Goal: Task Accomplishment & Management: Use online tool/utility

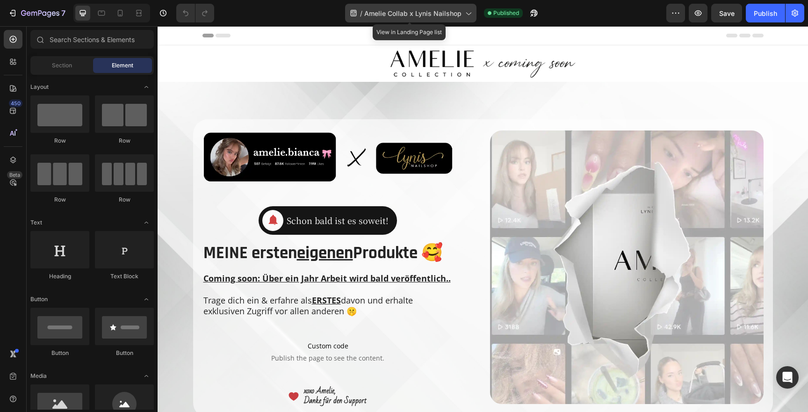
click at [457, 17] on span "Amelie Collab x Lynis Nailshop" at bounding box center [412, 13] width 97 height 10
click at [416, 10] on span "Amelie Collab x Lynis Nailshop" at bounding box center [412, 13] width 97 height 10
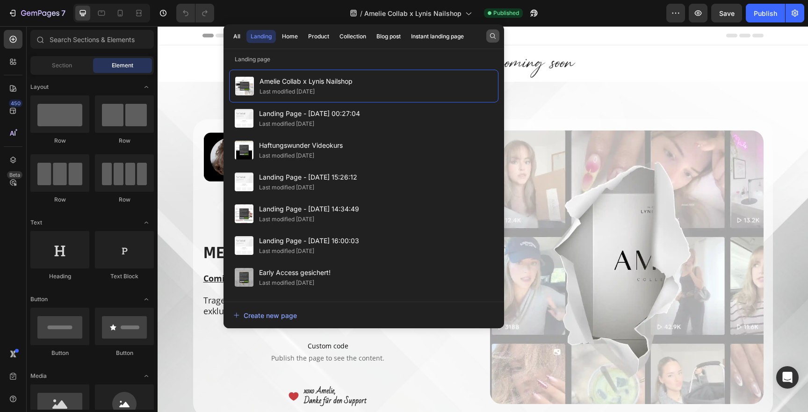
click at [493, 33] on icon "button" at bounding box center [493, 36] width 6 height 6
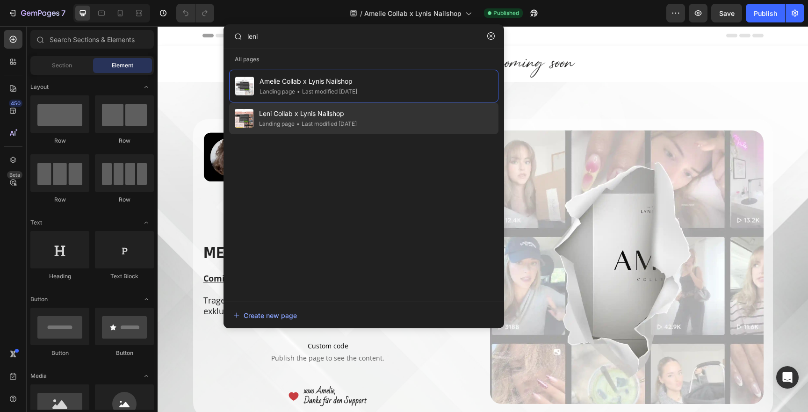
type input "leni"
click at [348, 114] on span "Leni Collab x Lynis Nailshop" at bounding box center [308, 113] width 98 height 11
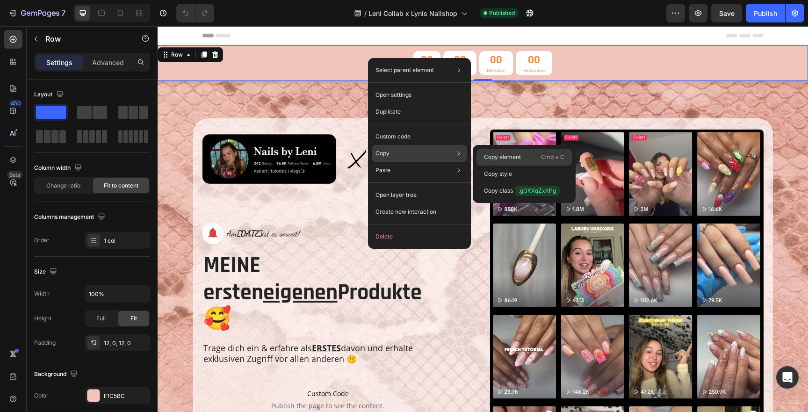
click at [497, 155] on p "Copy element" at bounding box center [502, 157] width 37 height 8
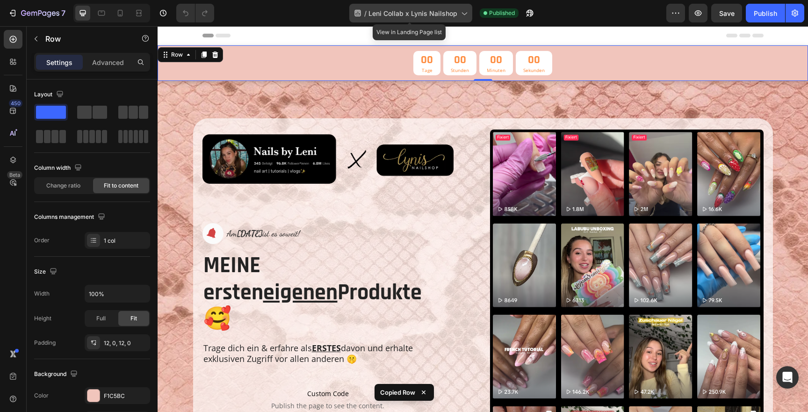
click at [440, 18] on div "/ Leni Collab x Lynis Nailshop" at bounding box center [410, 13] width 123 height 19
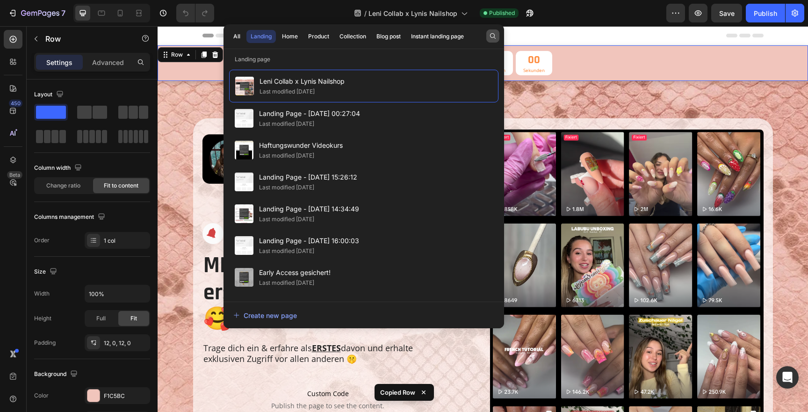
click at [492, 35] on icon "button" at bounding box center [492, 35] width 7 height 7
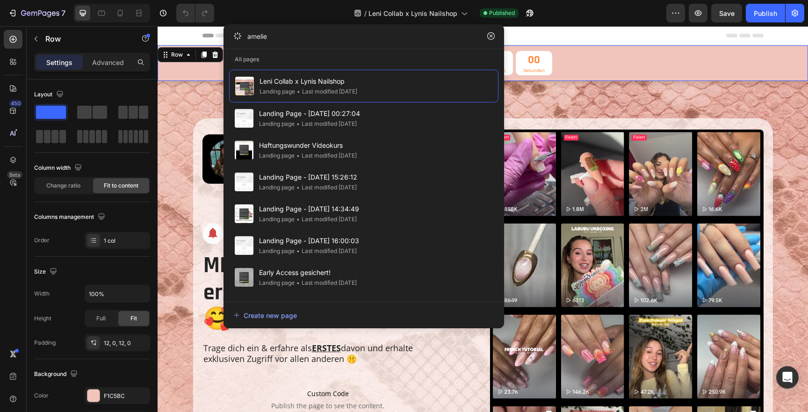
type input "amelie"
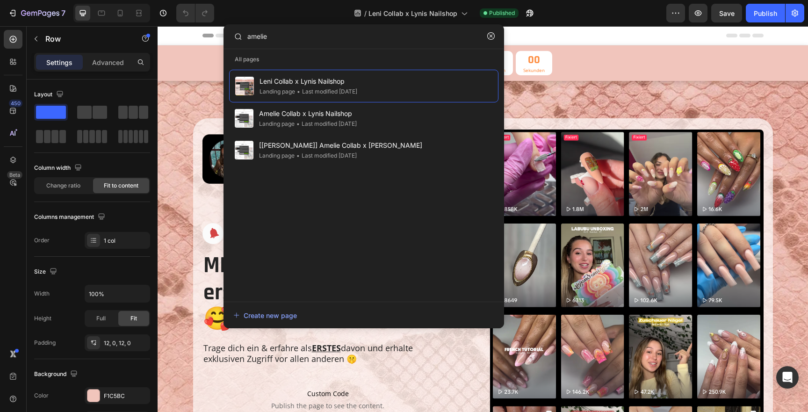
click at [578, 40] on div "Header" at bounding box center [483, 35] width 561 height 19
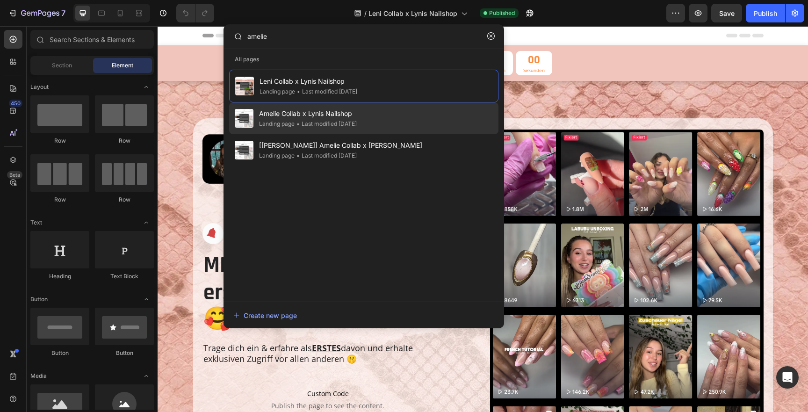
click at [342, 115] on span "Amelie Collab x Lynis Nailshop" at bounding box center [308, 113] width 98 height 11
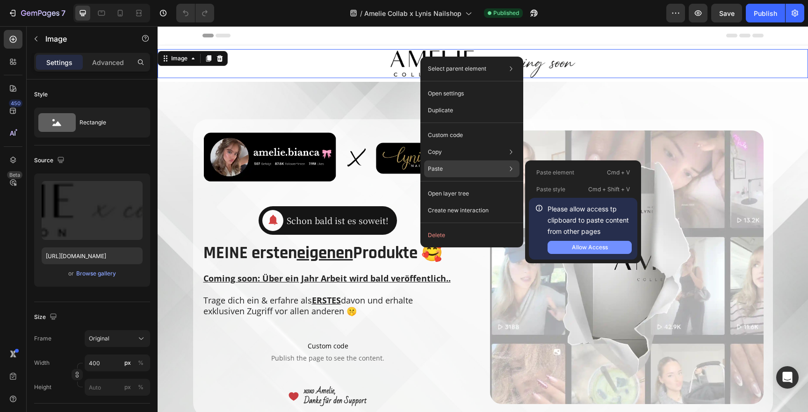
drag, startPoint x: 582, startPoint y: 243, endPoint x: 424, endPoint y: 217, distance: 160.3
click at [582, 243] on div "Allow Access" at bounding box center [590, 247] width 36 height 8
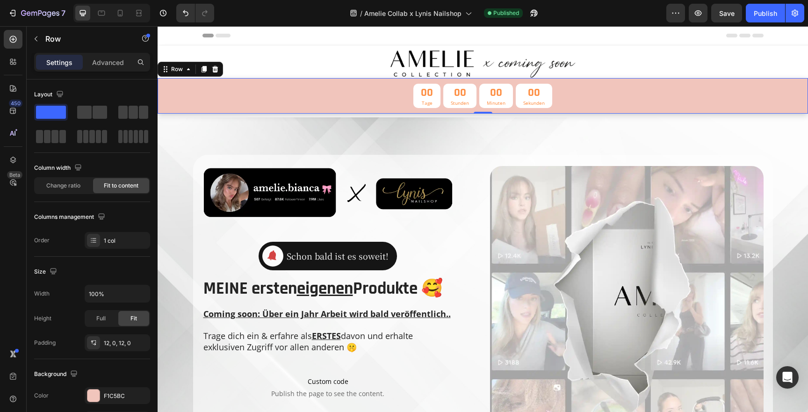
click at [327, 93] on div "00 Tage 00 Stunden 00 Minuten 00 Sekunden Countdown Timer Row 0" at bounding box center [483, 96] width 651 height 36
click at [94, 398] on div at bounding box center [93, 396] width 12 height 12
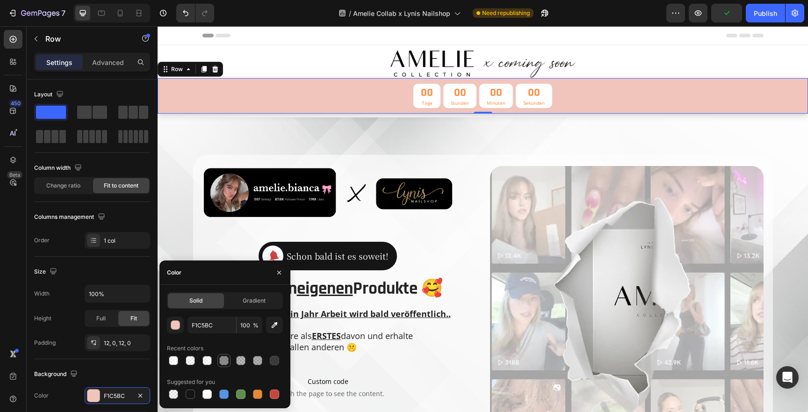
click at [226, 364] on div at bounding box center [223, 360] width 9 height 9
type input "000000"
type input "42"
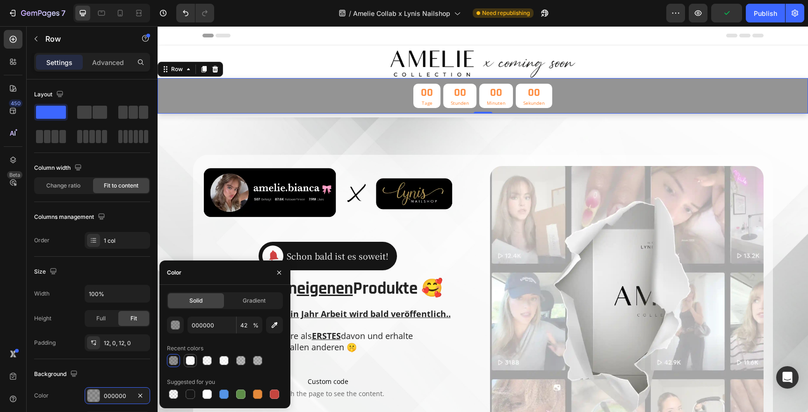
click at [193, 362] on div at bounding box center [190, 360] width 9 height 9
type input "FFFFFF"
type input "77"
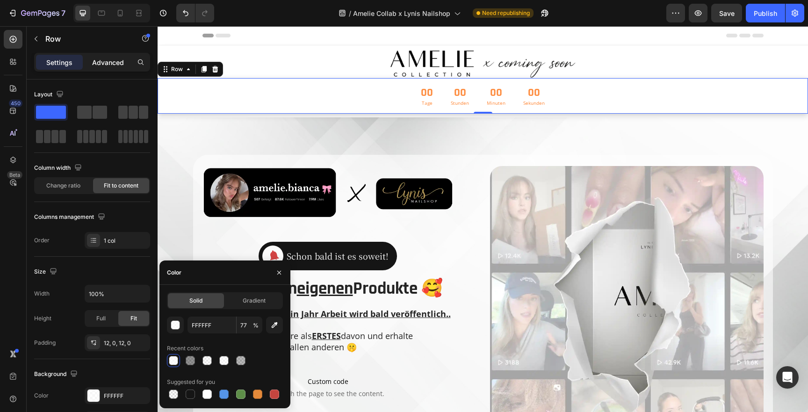
click at [99, 65] on p "Advanced" at bounding box center [108, 63] width 32 height 10
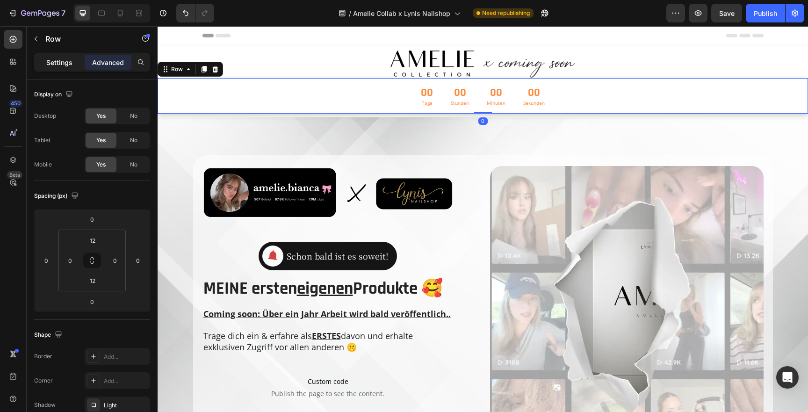
click at [60, 65] on p "Settings" at bounding box center [59, 63] width 26 height 10
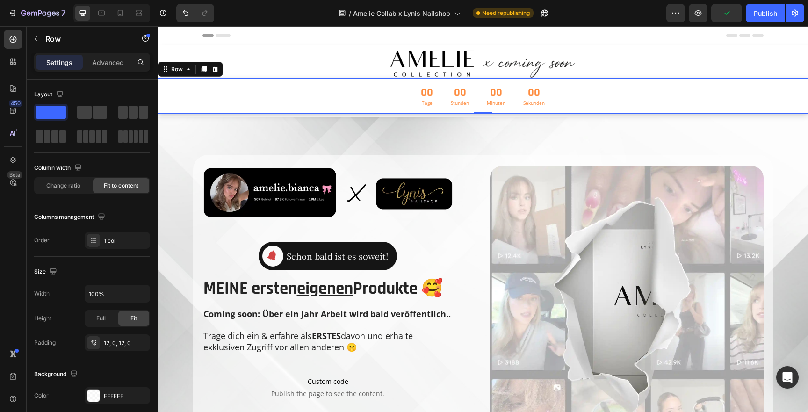
click at [193, 97] on div "00 Tage 00 Stunden 00 Minuten 00 Sekunden Countdown Timer Row 0" at bounding box center [483, 96] width 651 height 36
click at [432, 94] on div "00" at bounding box center [427, 93] width 12 height 15
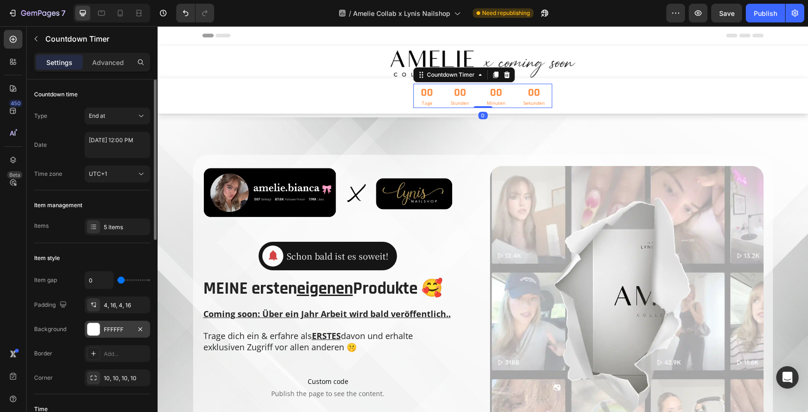
click at [90, 323] on div at bounding box center [93, 329] width 12 height 12
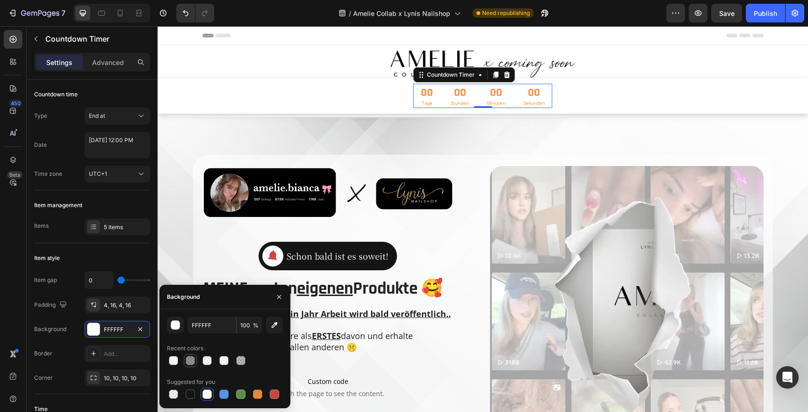
click at [193, 362] on div at bounding box center [190, 360] width 9 height 9
type input "000000"
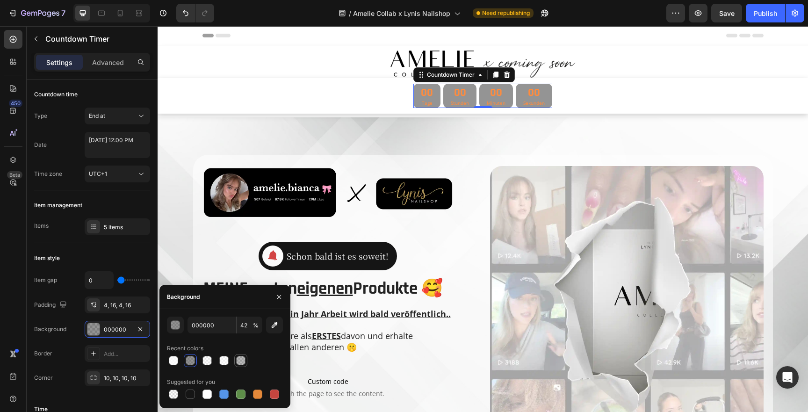
click at [240, 365] on div at bounding box center [240, 360] width 9 height 9
type input "27"
click at [175, 326] on div "button" at bounding box center [175, 325] width 9 height 9
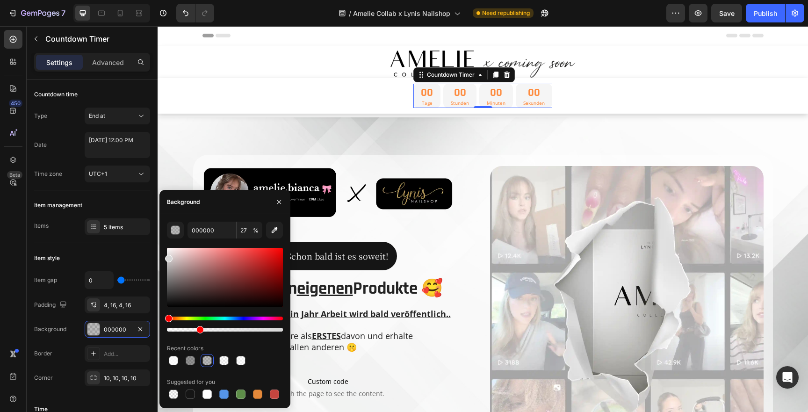
drag, startPoint x: 188, startPoint y: 282, endPoint x: 167, endPoint y: 256, distance: 33.2
click at [167, 256] on div at bounding box center [225, 277] width 116 height 59
type input "D8D8D8"
click at [122, 261] on div "Item style" at bounding box center [92, 258] width 116 height 15
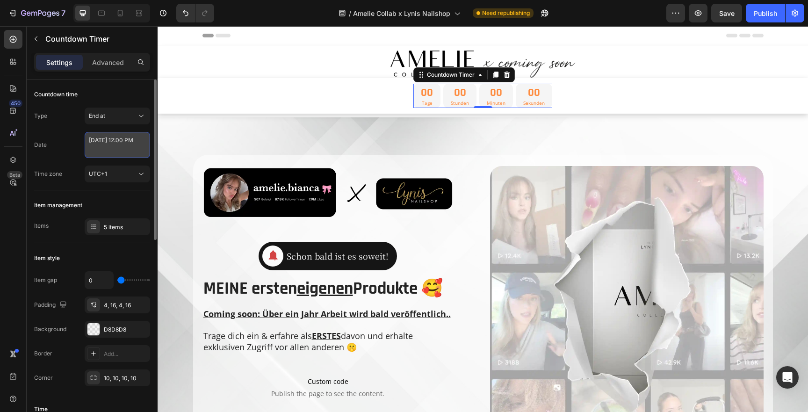
click at [116, 139] on textarea "[DATE] 12:00 PM" at bounding box center [117, 145] width 65 height 26
select select "false"
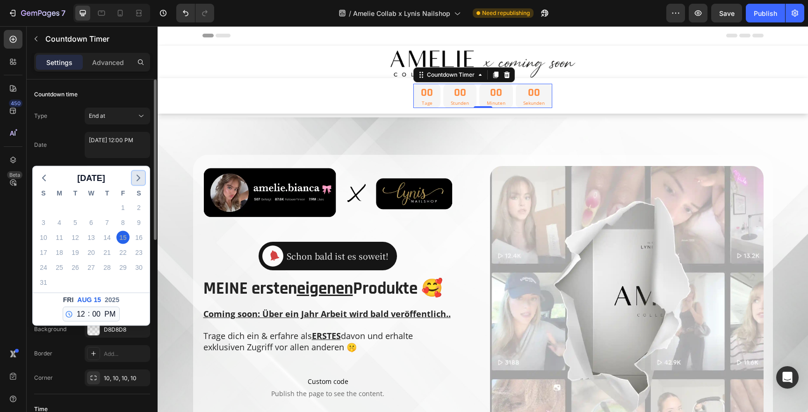
click at [141, 175] on icon "button" at bounding box center [138, 178] width 11 height 11
click at [140, 257] on div "27" at bounding box center [138, 252] width 13 height 13
type textarea "[DATE] 12:00 PM"
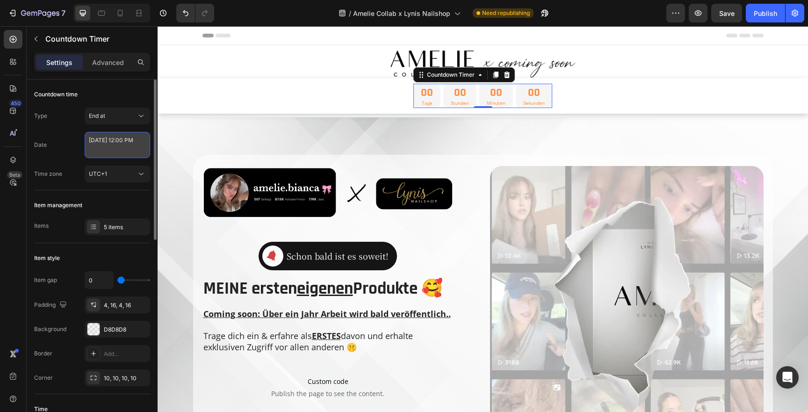
select select "false"
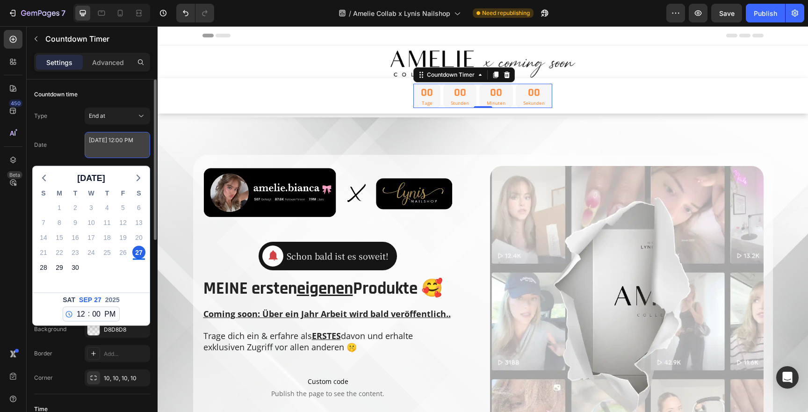
click at [117, 152] on textarea "[DATE] 12:00 PM" at bounding box center [117, 145] width 65 height 26
click at [80, 312] on select "12 1 2 3 4 5 6 7 8 9 10 11" at bounding box center [81, 314] width 12 height 14
select select "18"
click at [44, 265] on div "28" at bounding box center [43, 267] width 13 height 13
type textarea "[DATE] 6:00 PM"
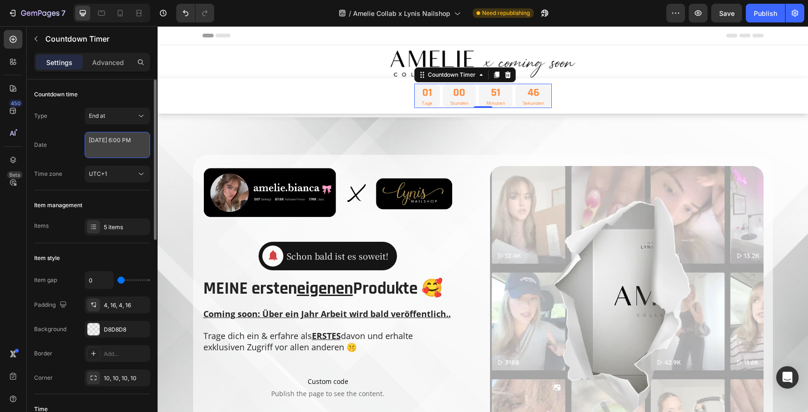
click at [117, 153] on textarea "[DATE] 6:00 PM" at bounding box center [117, 145] width 65 height 26
select select "18"
select select "false"
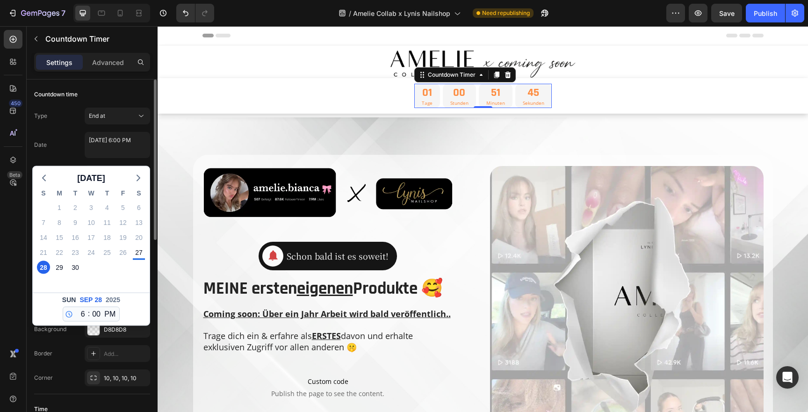
click at [49, 145] on div "Date [DATE] 6:00 PM [DATE] S M T W T F S 31 1 2 3 4 5 6 7 8 9 10 11 12 13 14 15…" at bounding box center [92, 145] width 116 height 26
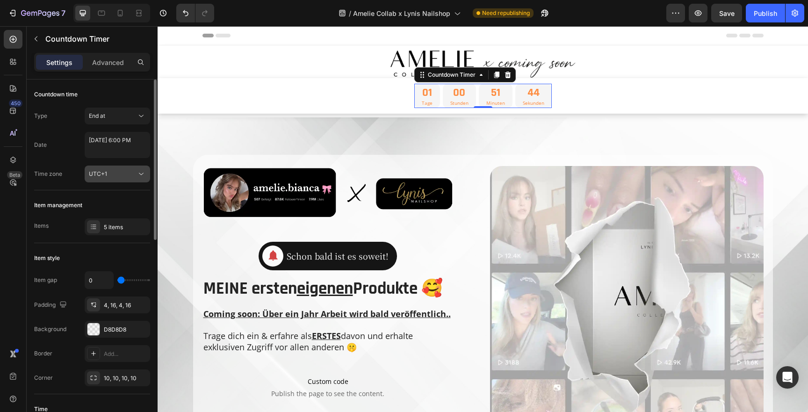
click at [119, 179] on button "UTC+1" at bounding box center [117, 174] width 65 height 17
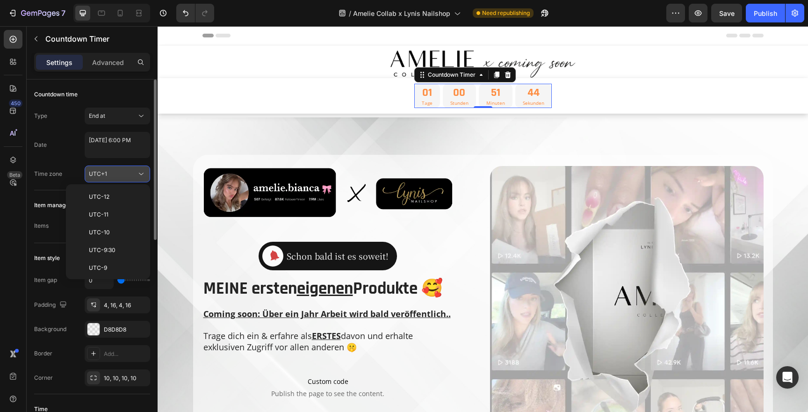
scroll to position [202, 0]
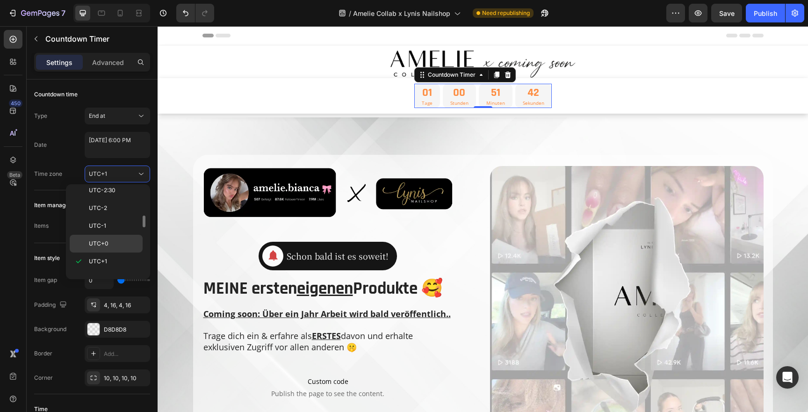
click at [106, 240] on span "UTC+0" at bounding box center [99, 243] width 20 height 8
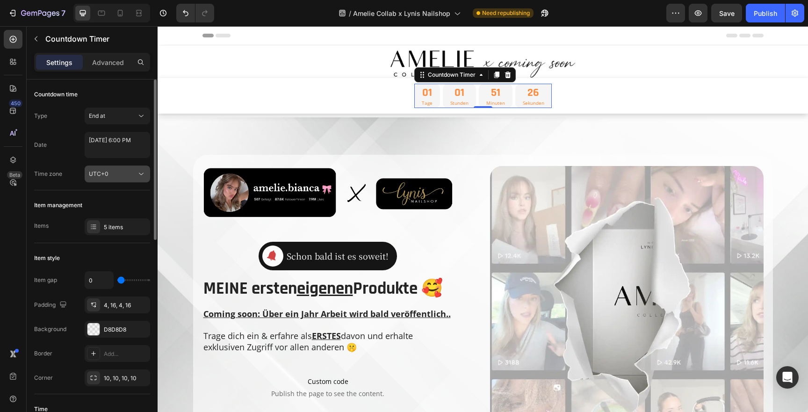
click at [114, 182] on button "UTC+0" at bounding box center [117, 174] width 65 height 17
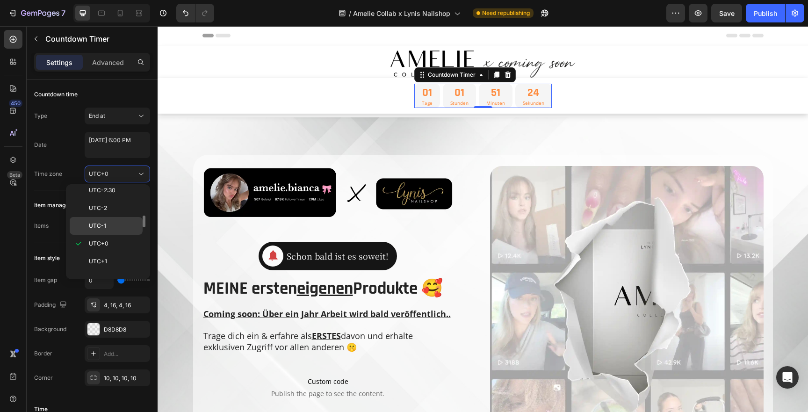
click at [112, 222] on p "UTC-1" at bounding box center [114, 226] width 50 height 8
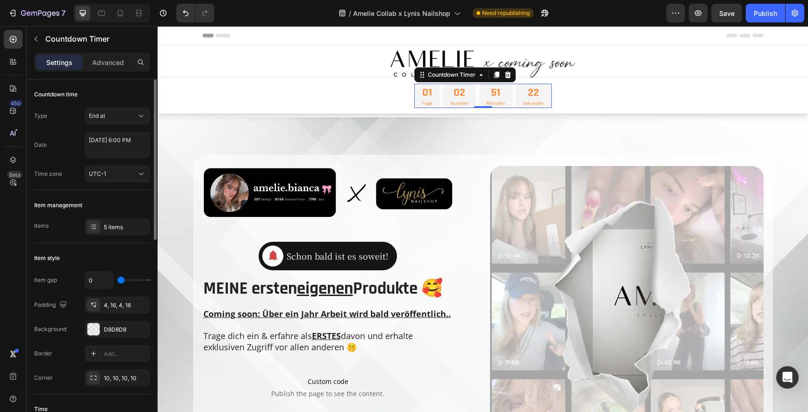
click at [128, 165] on div "Type End at Date [DATE] 6:00 PM Time zone UTC-1" at bounding box center [92, 145] width 116 height 75
click at [125, 171] on div "UTC-1" at bounding box center [113, 174] width 48 height 8
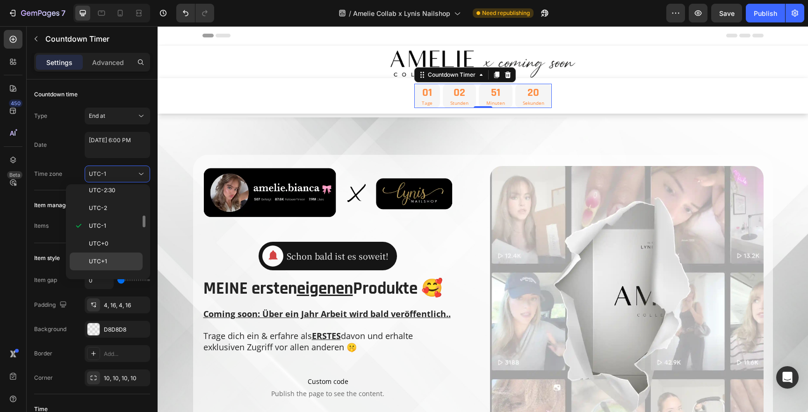
click at [115, 258] on p "UTC+1" at bounding box center [114, 261] width 50 height 8
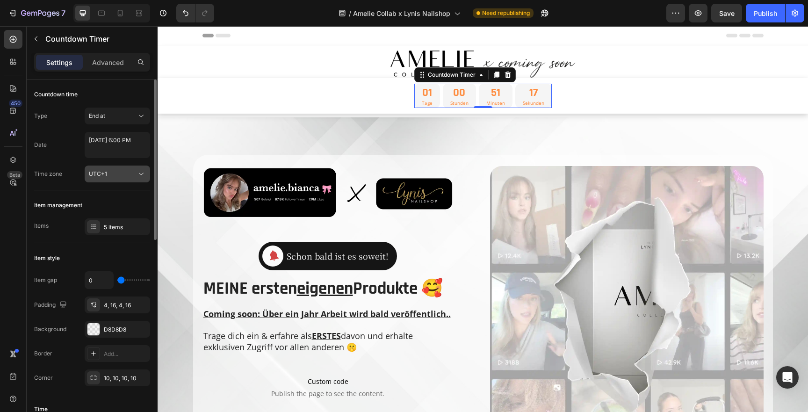
click at [129, 167] on button "UTC+1" at bounding box center [117, 174] width 65 height 17
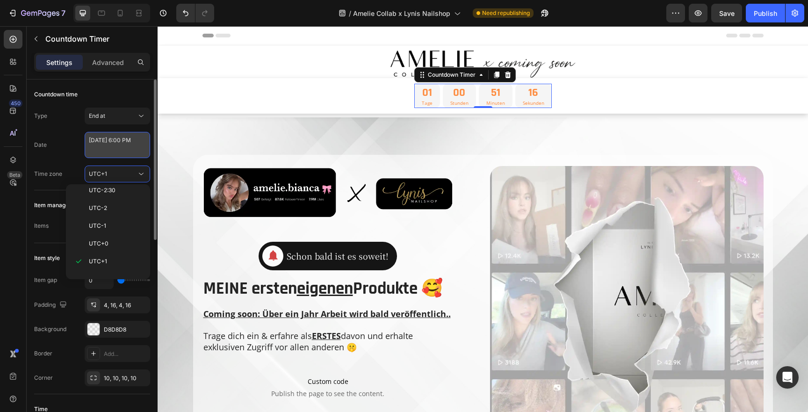
select select "18"
select select "false"
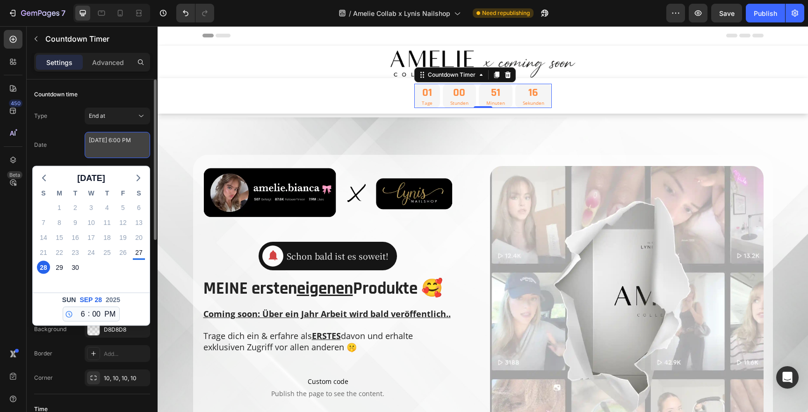
click at [127, 150] on textarea "[DATE] 6:00 PM" at bounding box center [117, 145] width 65 height 26
click at [81, 314] on select "12 1 2 3 4 5 6 7 8 9 10 11" at bounding box center [81, 314] width 12 height 14
select select "20"
type textarea "[DATE] 8:00 PM"
click at [80, 318] on select "12 1 2 3 4 5 6 7 8 9 10 11" at bounding box center [81, 314] width 12 height 14
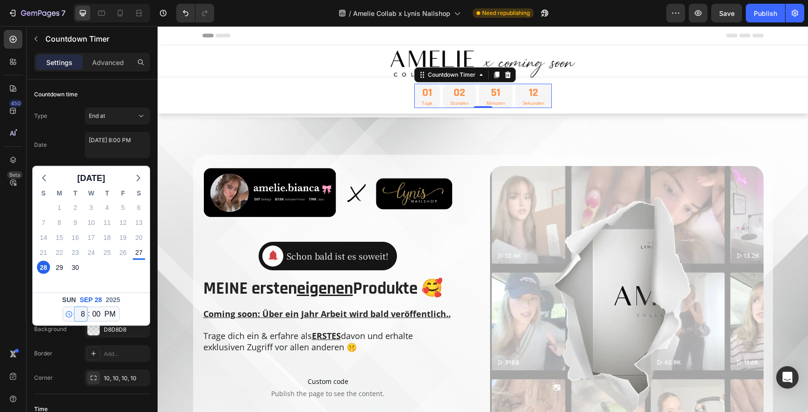
select select "19"
type textarea "[DATE] 7:00 PM"
click at [80, 310] on select "12 1 2 3 4 5 6 7 8 9 10 11" at bounding box center [81, 314] width 12 height 14
select select "17"
type textarea "[DATE] 5:00 PM"
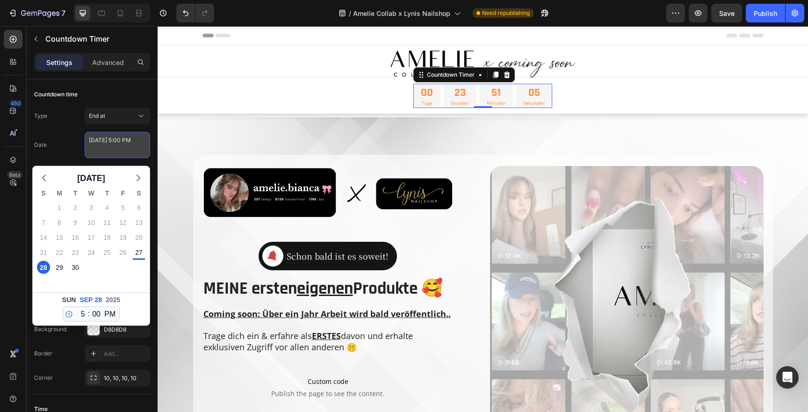
click at [120, 152] on textarea "[DATE] 5:00 PM" at bounding box center [117, 145] width 65 height 26
click at [80, 313] on select "12 1 2 3 4 5 6 7 8 9 10 11" at bounding box center [81, 314] width 12 height 14
select select "18"
type textarea "[DATE] 6:00 PM"
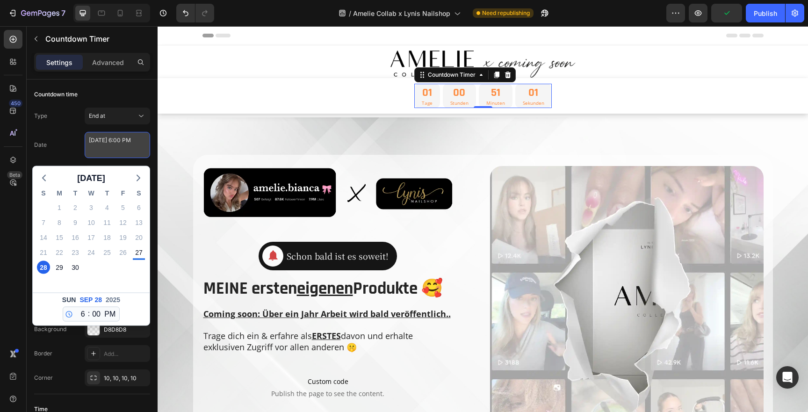
click at [111, 153] on textarea "[DATE] 6:00 PM" at bounding box center [117, 145] width 65 height 26
click at [77, 152] on div "Date [DATE] 6:00 PM [DATE] S M T W T F S 31 1 2 3 4 5 6 7 8 9 10 11 12 13 14 15…" at bounding box center [92, 145] width 116 height 26
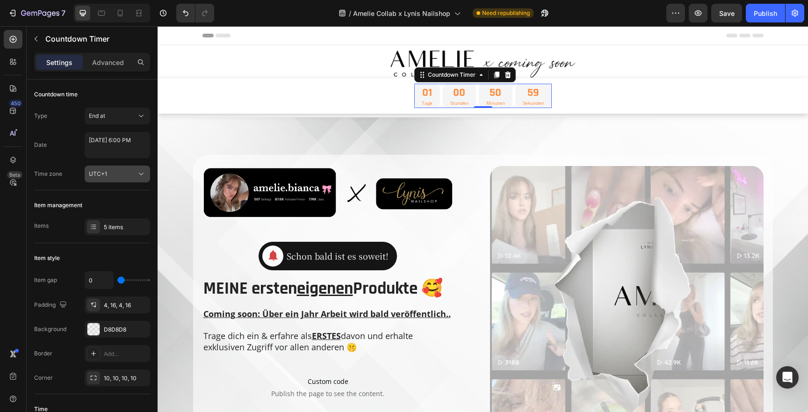
click at [112, 171] on div "UTC+1" at bounding box center [113, 174] width 48 height 8
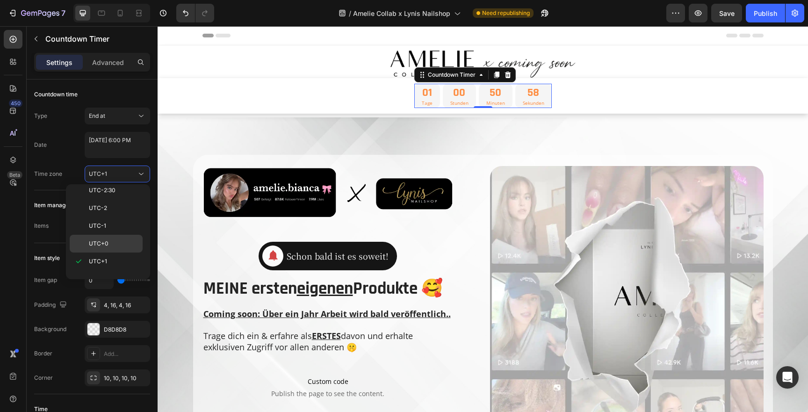
click at [100, 239] on span "UTC+0" at bounding box center [99, 243] width 20 height 8
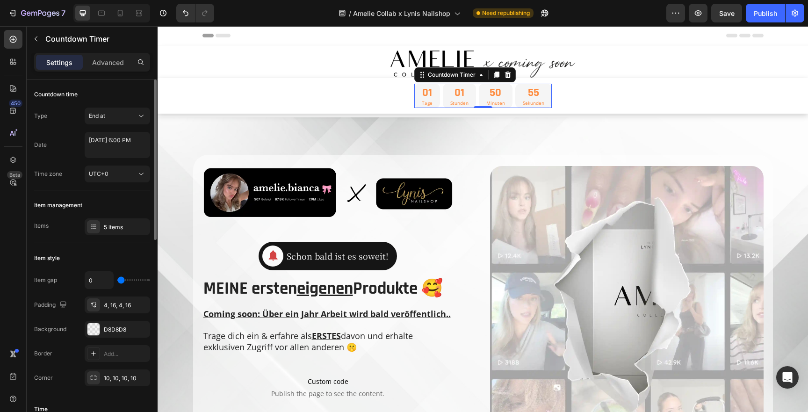
click at [109, 160] on div "[DATE] 6:00 PM" at bounding box center [117, 146] width 65 height 29
click at [109, 178] on div "UTC+0" at bounding box center [113, 174] width 48 height 8
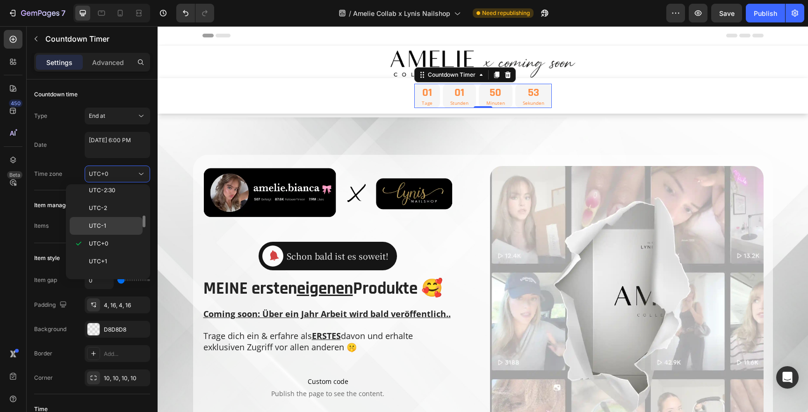
click at [108, 228] on p "UTC-1" at bounding box center [114, 226] width 50 height 8
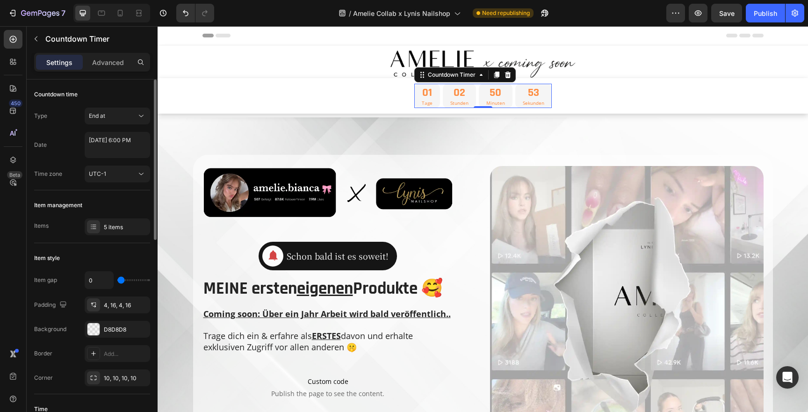
click at [113, 189] on div "Countdown time Type End at Date [DATE] 6:00 PM Time zone UTC-1" at bounding box center [92, 135] width 116 height 111
click at [113, 179] on button "UTC-1" at bounding box center [117, 174] width 65 height 17
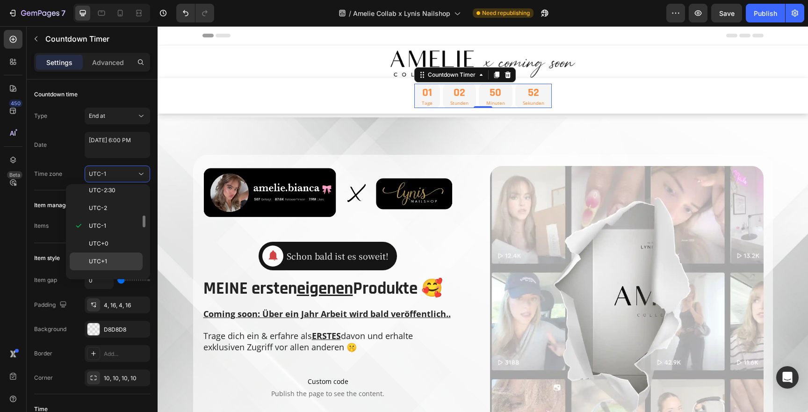
click at [115, 258] on p "UTC+1" at bounding box center [114, 261] width 50 height 8
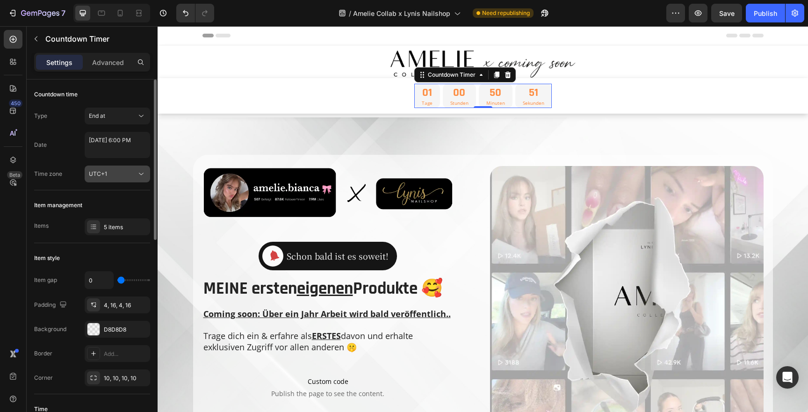
click at [118, 167] on button "UTC+1" at bounding box center [117, 174] width 65 height 17
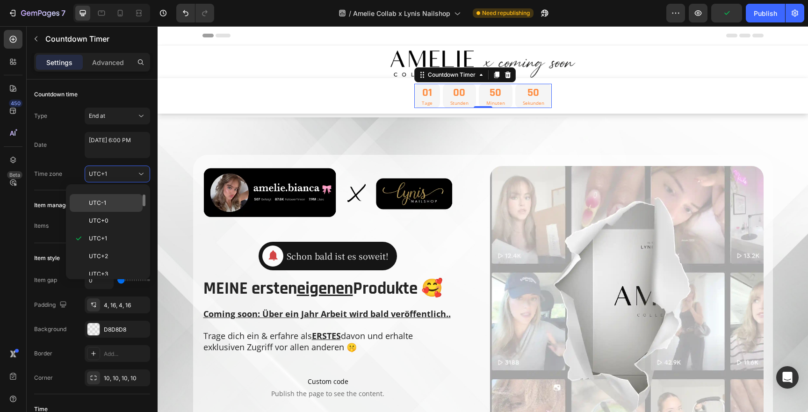
scroll to position [227, 0]
click at [102, 251] on span "UTC+2" at bounding box center [98, 254] width 19 height 8
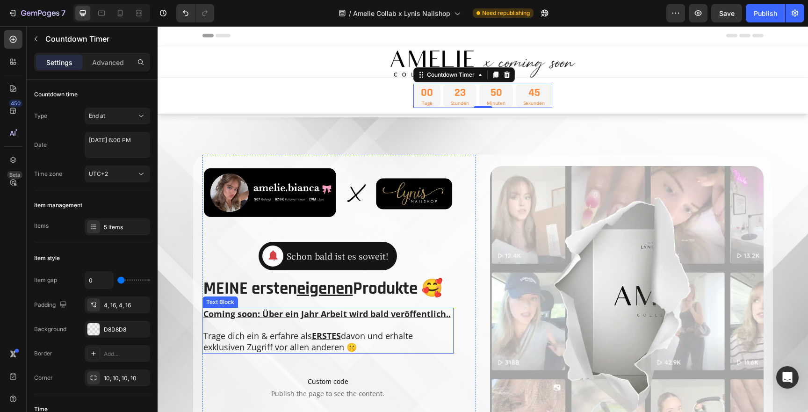
click at [327, 311] on u "Coming soon: Über ein Jahr Arbeit wird bald veröffentlich.." at bounding box center [326, 313] width 247 height 11
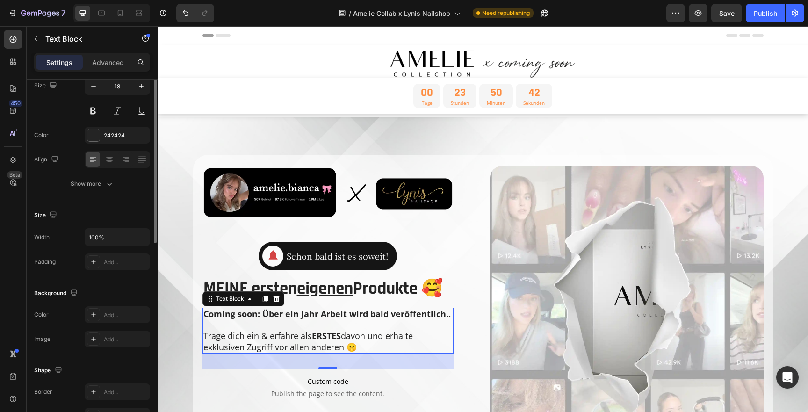
scroll to position [0, 0]
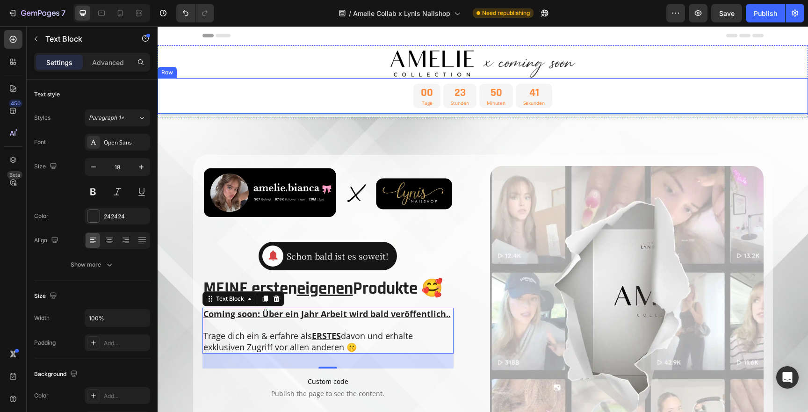
click at [406, 100] on div "00 Tage 23 Stunden 50 Minuten 41 Sekunden Countdown Timer Row" at bounding box center [483, 96] width 651 height 36
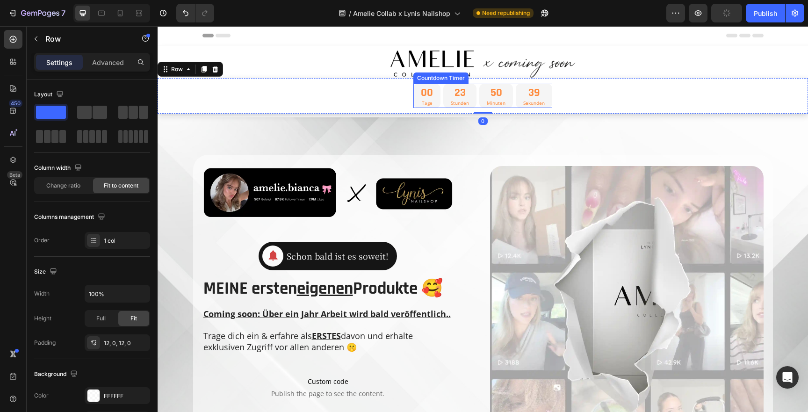
click at [436, 92] on div "00 Tage" at bounding box center [426, 96] width 27 height 24
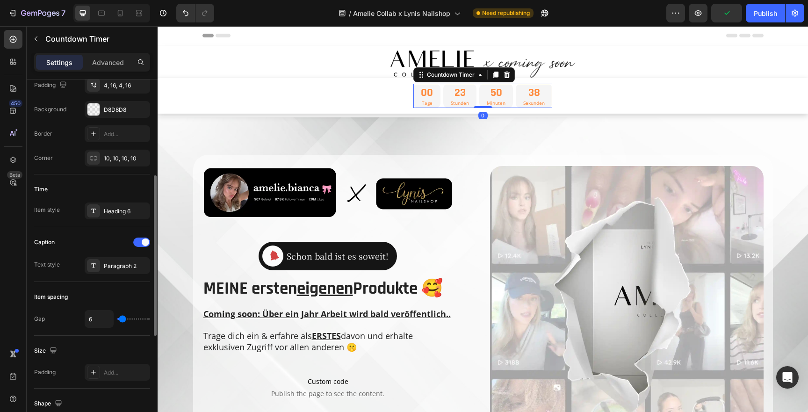
scroll to position [222, 0]
click at [93, 210] on icon at bounding box center [93, 208] width 5 height 4
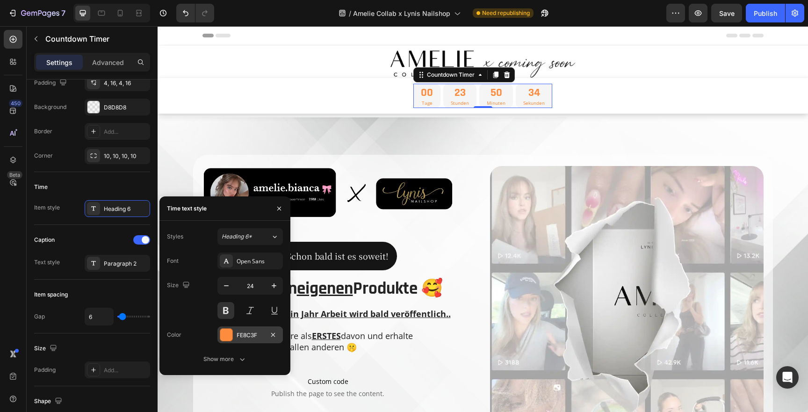
click at [227, 334] on div at bounding box center [226, 335] width 12 height 12
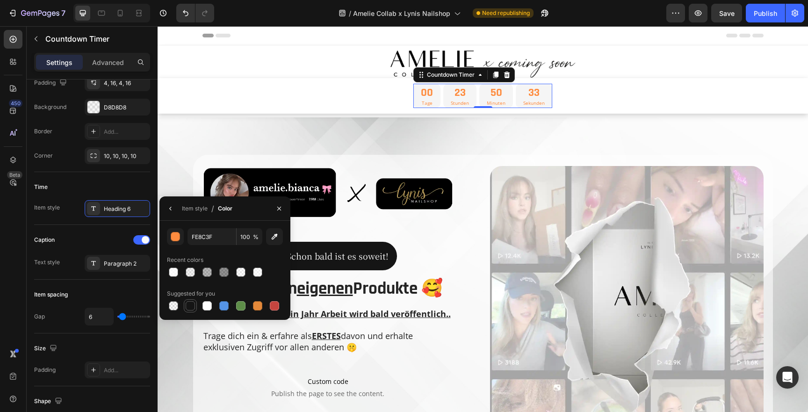
click at [192, 307] on div at bounding box center [190, 305] width 9 height 9
type input "151515"
click at [98, 260] on div at bounding box center [93, 263] width 13 height 13
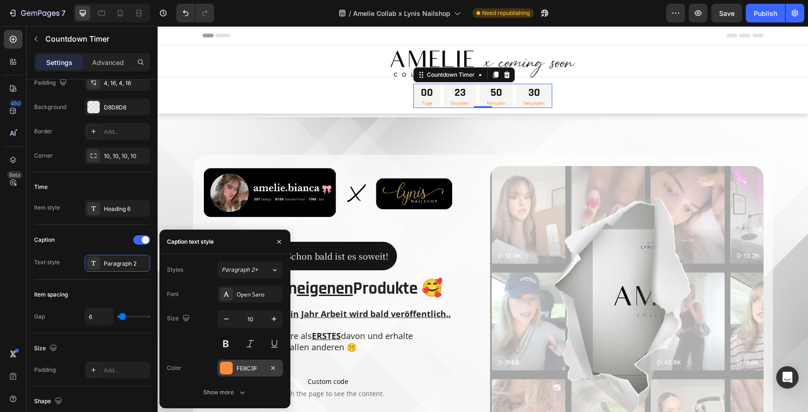
click at [220, 372] on div at bounding box center [226, 368] width 12 height 12
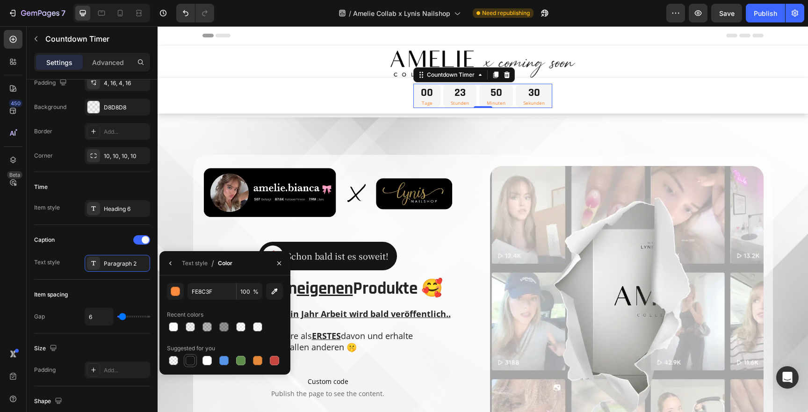
click at [190, 362] on div at bounding box center [190, 360] width 9 height 9
type input "151515"
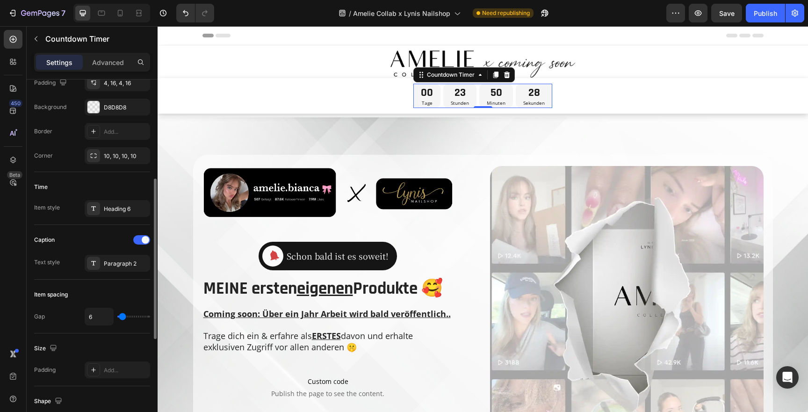
click at [73, 224] on div "Time Item style Heading 6" at bounding box center [92, 198] width 116 height 53
click at [92, 108] on div at bounding box center [93, 107] width 12 height 12
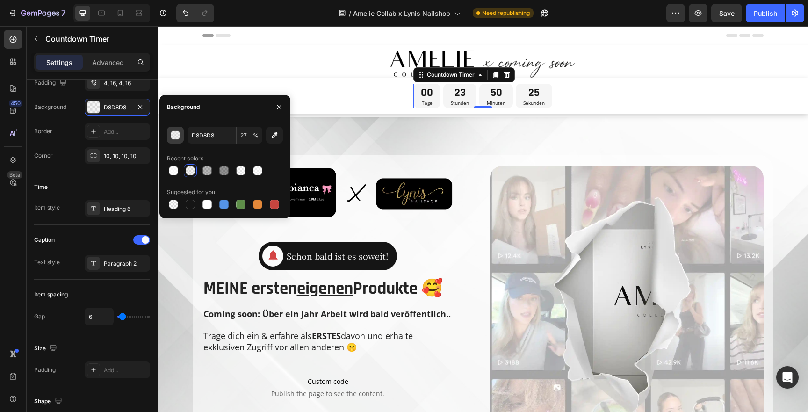
click at [171, 137] on div "button" at bounding box center [175, 135] width 9 height 9
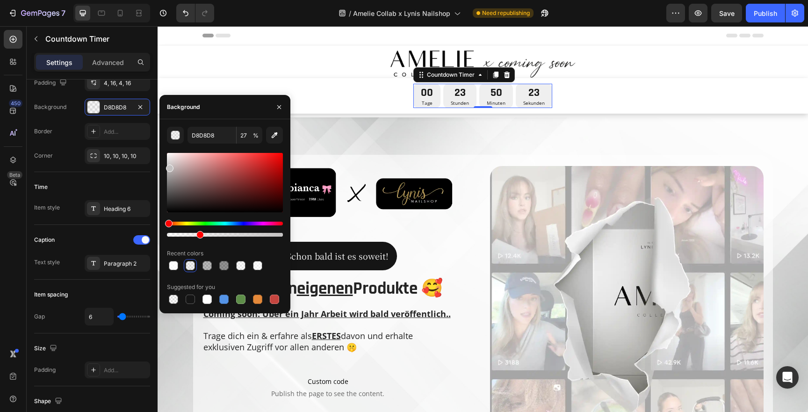
click at [169, 166] on div at bounding box center [169, 168] width 7 height 7
type input "C4C2C2"
click at [71, 135] on div "Border Add..." at bounding box center [92, 131] width 116 height 17
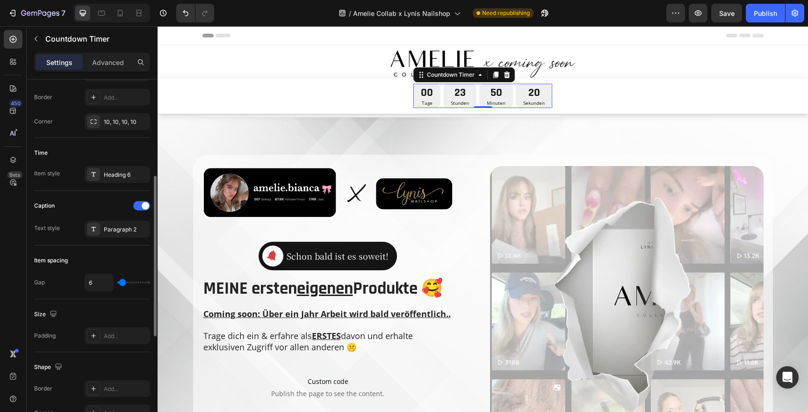
scroll to position [0, 0]
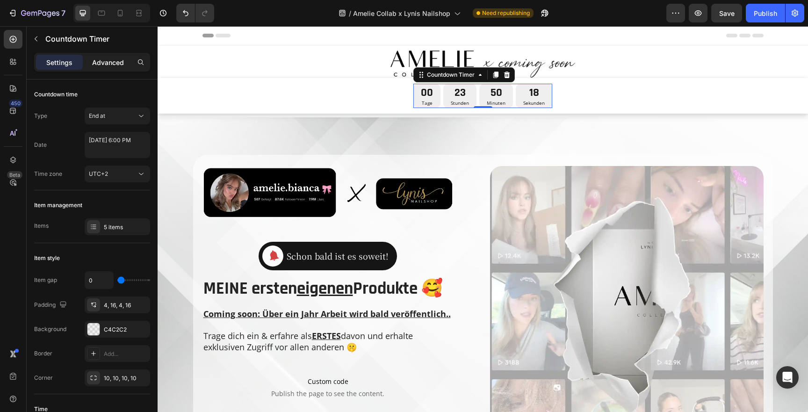
click at [108, 66] on p "Advanced" at bounding box center [108, 63] width 32 height 10
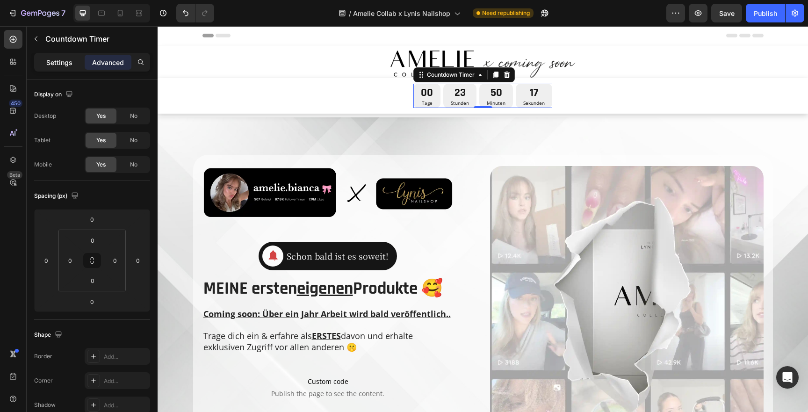
click at [65, 61] on p "Settings" at bounding box center [59, 63] width 26 height 10
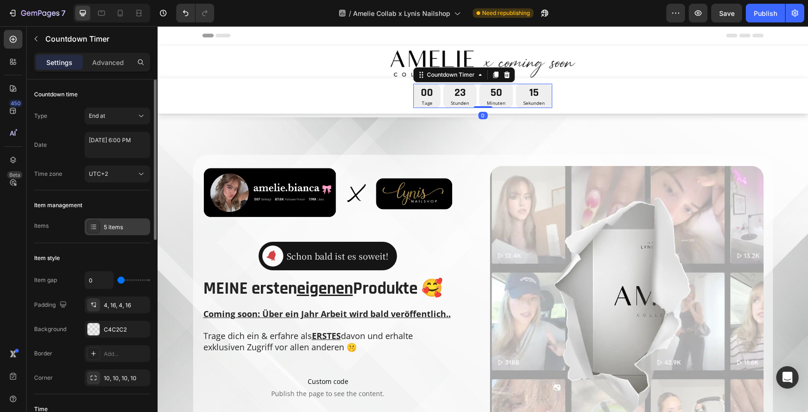
click at [105, 223] on div "5 items" at bounding box center [126, 227] width 44 height 8
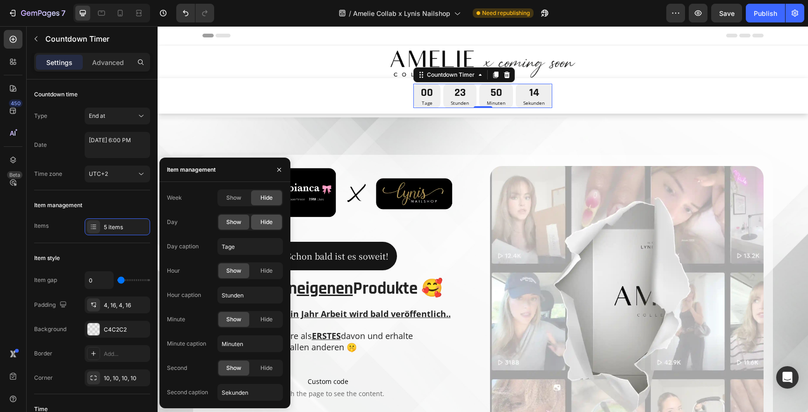
click at [263, 220] on span "Hide" at bounding box center [267, 222] width 12 height 8
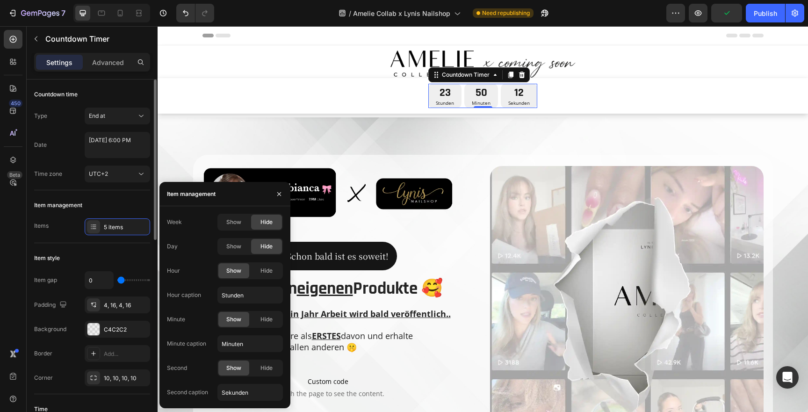
click at [97, 197] on div "Item management Items 5 items" at bounding box center [92, 216] width 116 height 53
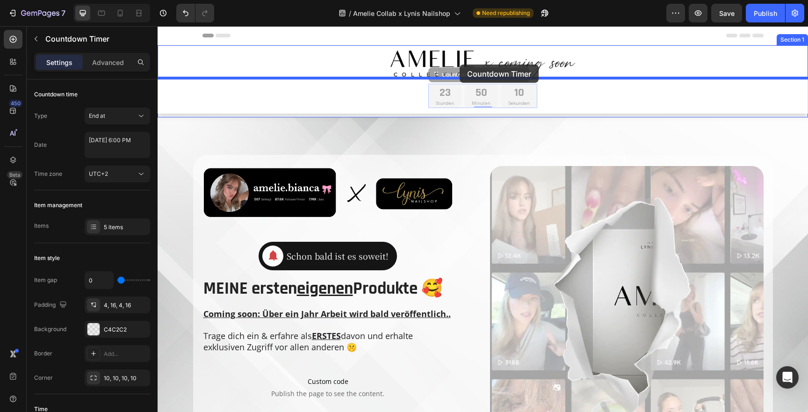
drag, startPoint x: 466, startPoint y: 78, endPoint x: 460, endPoint y: 64, distance: 15.5
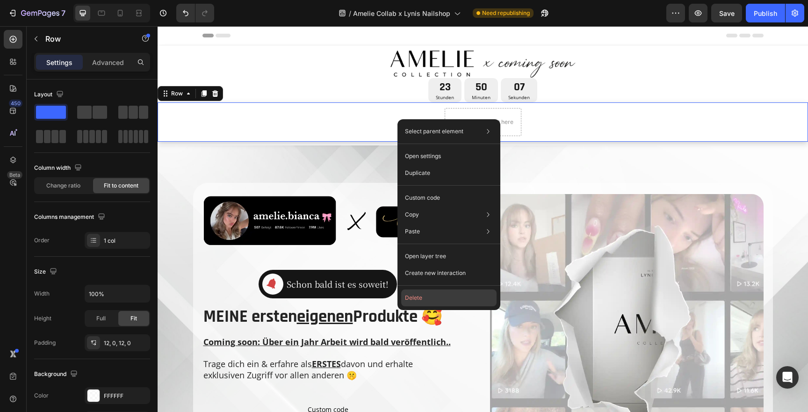
click at [415, 291] on button "Delete" at bounding box center [448, 298] width 95 height 17
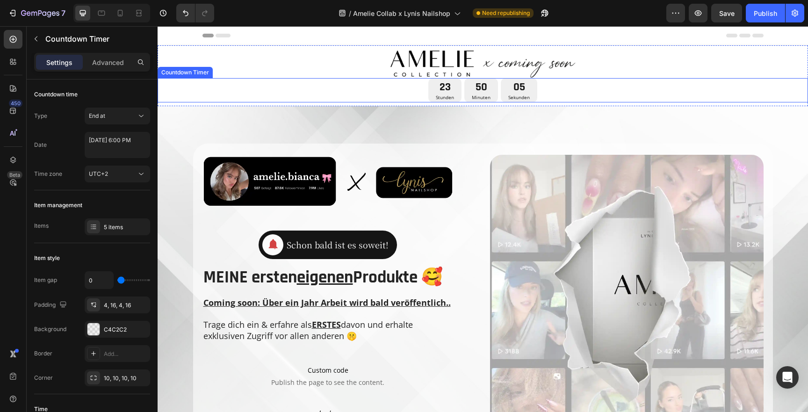
click at [478, 87] on div "50" at bounding box center [481, 87] width 19 height 15
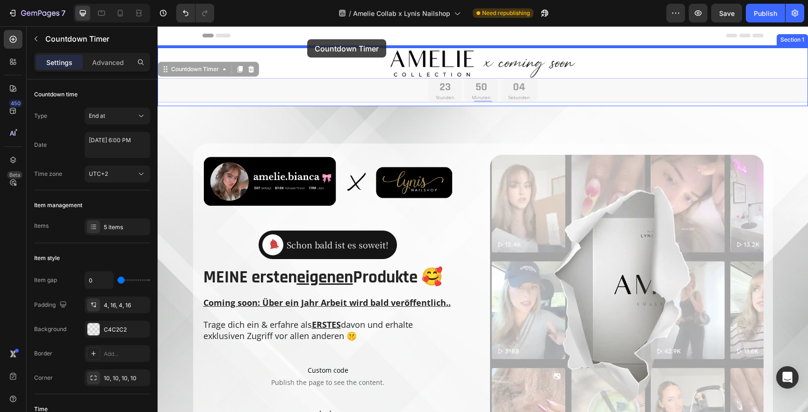
drag, startPoint x: 206, startPoint y: 69, endPoint x: 306, endPoint y: 40, distance: 104.2
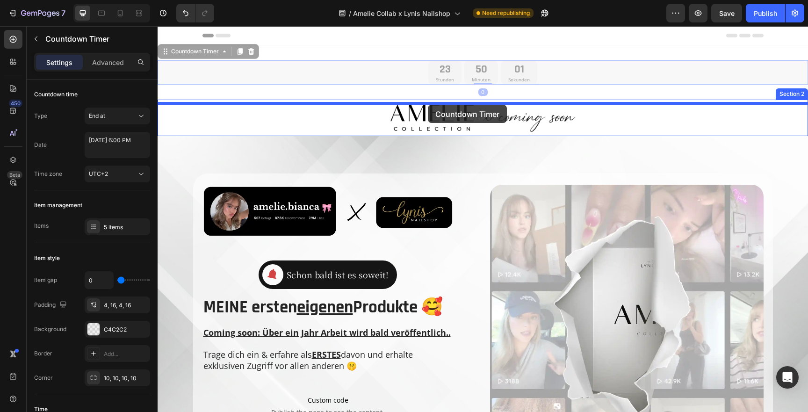
drag, startPoint x: 196, startPoint y: 53, endPoint x: 428, endPoint y: 105, distance: 238.2
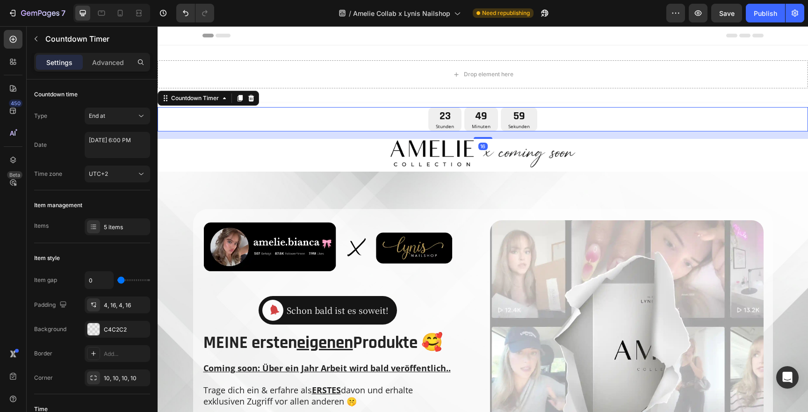
click at [549, 106] on div "23 Stunden 49 Minuten 59 Sekunden Countdown Timer 16 Image Section 2" at bounding box center [483, 137] width 651 height 68
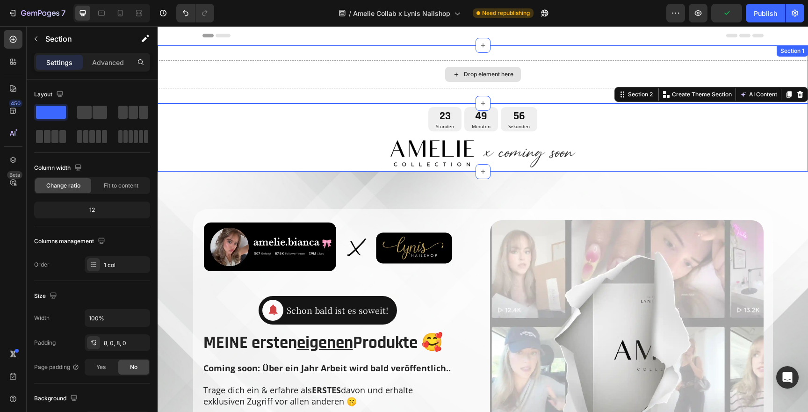
click at [506, 65] on div "Drop element here" at bounding box center [483, 74] width 651 height 28
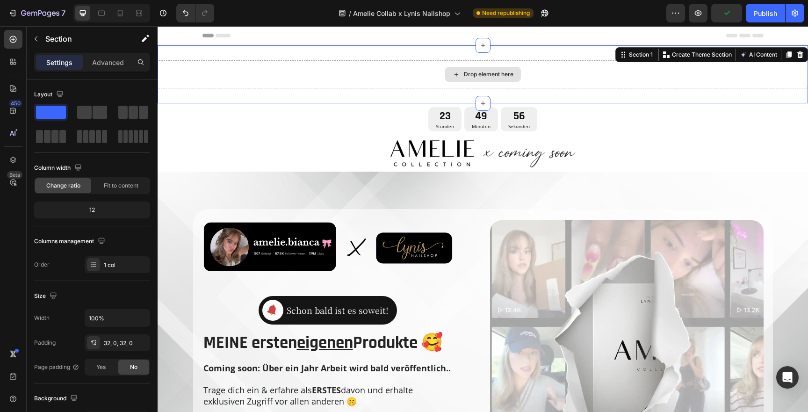
click at [534, 61] on div "Drop element here" at bounding box center [483, 74] width 651 height 28
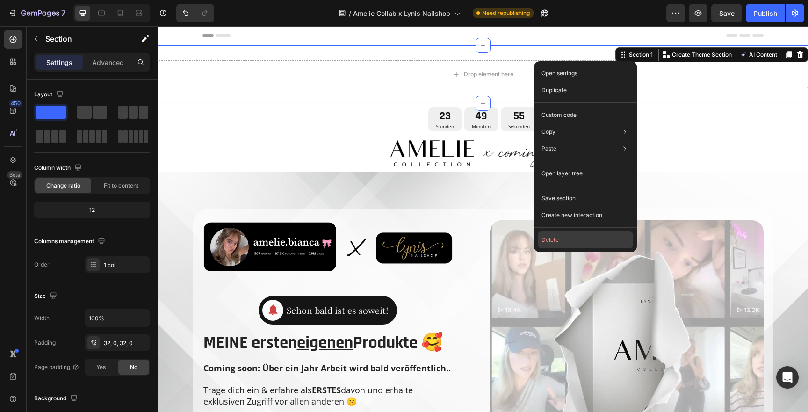
drag, startPoint x: 567, startPoint y: 236, endPoint x: 409, endPoint y: 210, distance: 160.2
click at [567, 236] on button "Delete" at bounding box center [585, 240] width 95 height 17
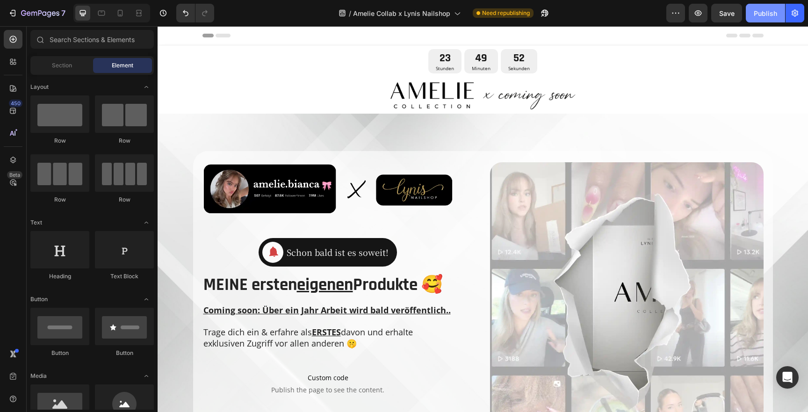
click at [767, 12] on div "Publish" at bounding box center [765, 13] width 23 height 10
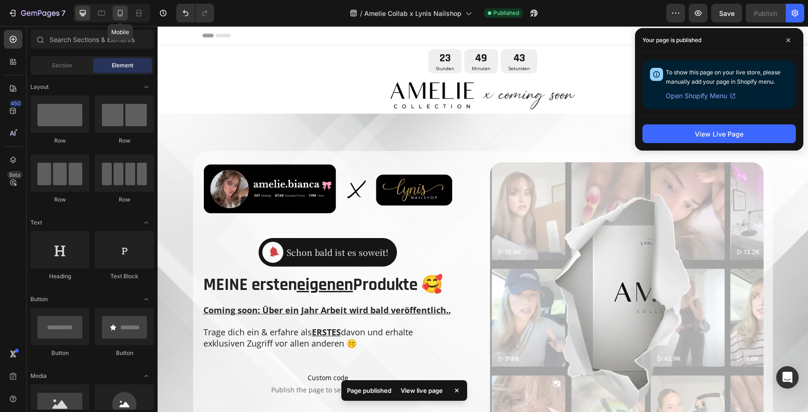
click at [121, 13] on icon at bounding box center [120, 12] width 9 height 9
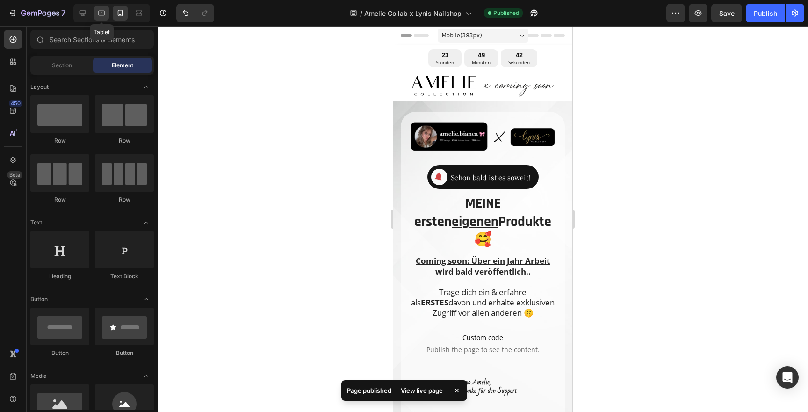
click at [107, 16] on div at bounding box center [101, 13] width 15 height 15
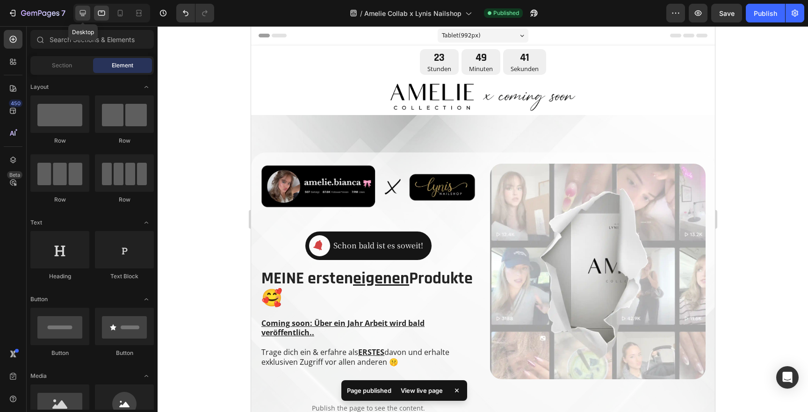
click at [86, 12] on icon at bounding box center [82, 12] width 9 height 9
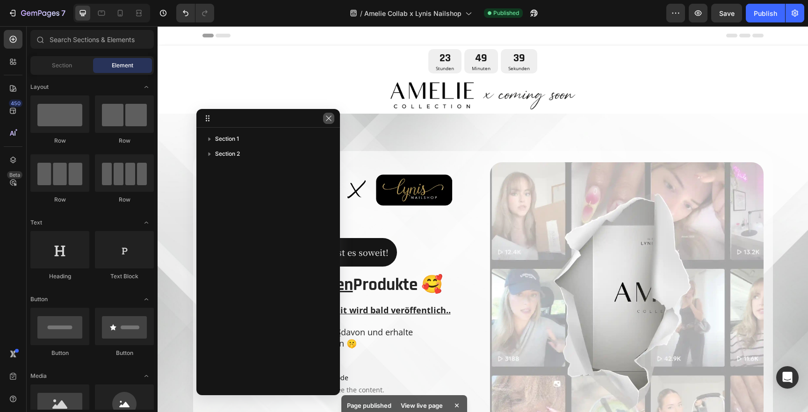
click at [329, 119] on icon "button" at bounding box center [328, 118] width 7 height 7
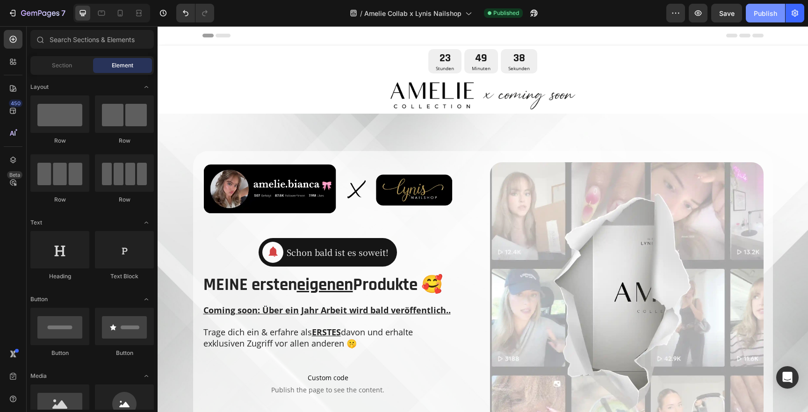
click at [765, 15] on div "Publish" at bounding box center [765, 13] width 23 height 10
click at [339, 309] on u "Coming soon: Über ein Jahr Arbeit wird bald veröffentlich.." at bounding box center [326, 310] width 247 height 11
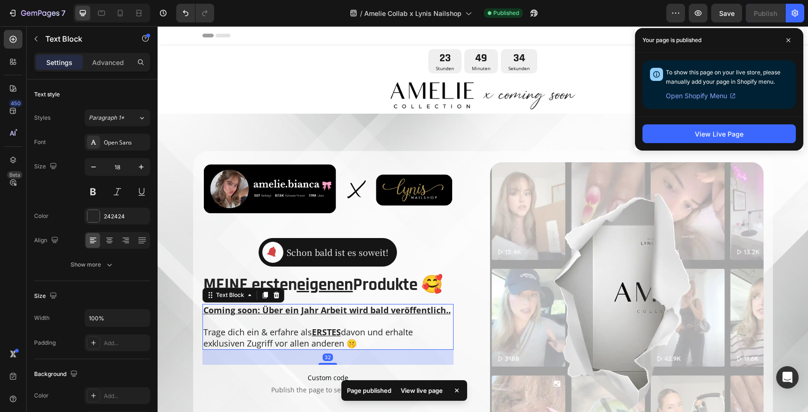
click at [299, 310] on u "Coming soon: Über ein Jahr Arbeit wird bald veröffentlich.." at bounding box center [326, 310] width 247 height 11
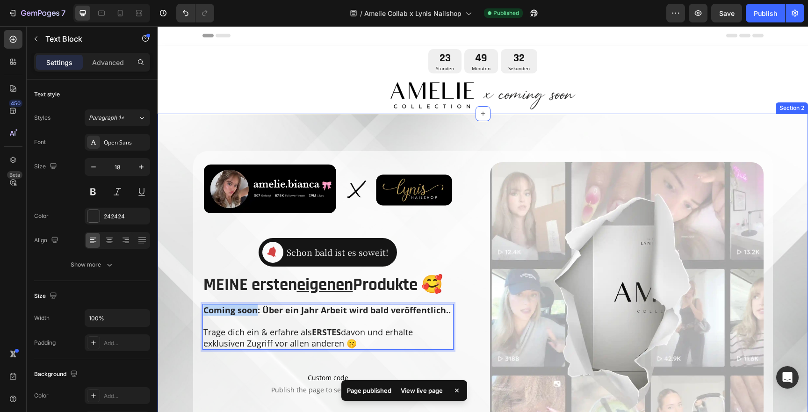
drag, startPoint x: 257, startPoint y: 311, endPoint x: 135, endPoint y: 310, distance: 121.6
click at [158, 310] on html "Header 23 Stunden 49 Minuten 32 Sekunden Countdown Timer Image Section 1 Image …" at bounding box center [483, 324] width 651 height 596
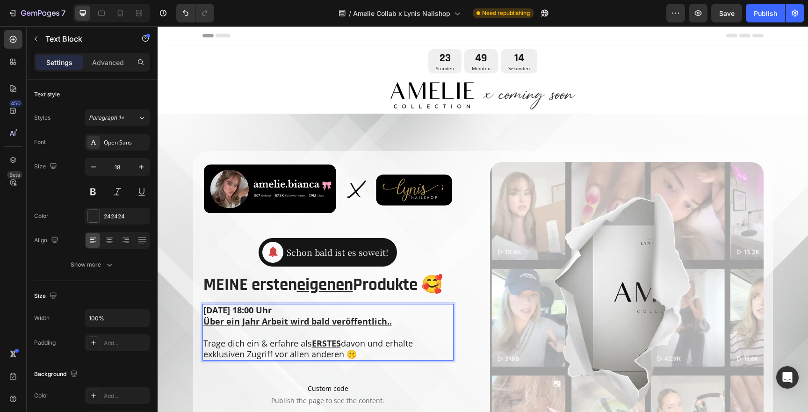
click at [290, 343] on p "Trage dich ein & erfahre als ERSTES davon und erhalte exklusiven Zugriff vor al…" at bounding box center [327, 349] width 249 height 22
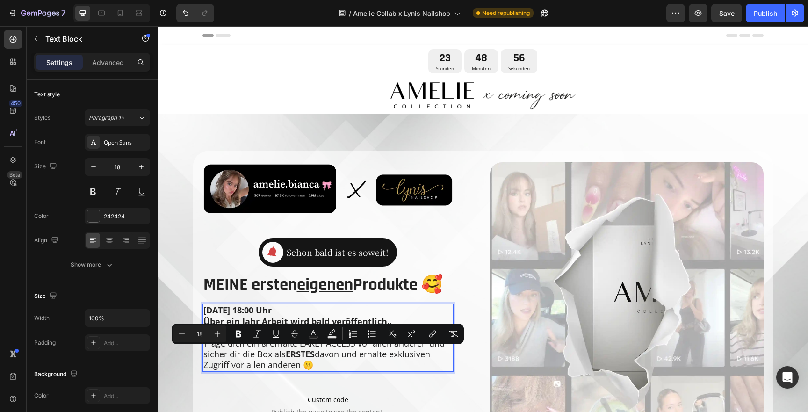
click at [271, 353] on p "Trage dich ein & erhalte EARLY ACCESS vor allen anderen und sicher dir die Box …" at bounding box center [327, 354] width 249 height 33
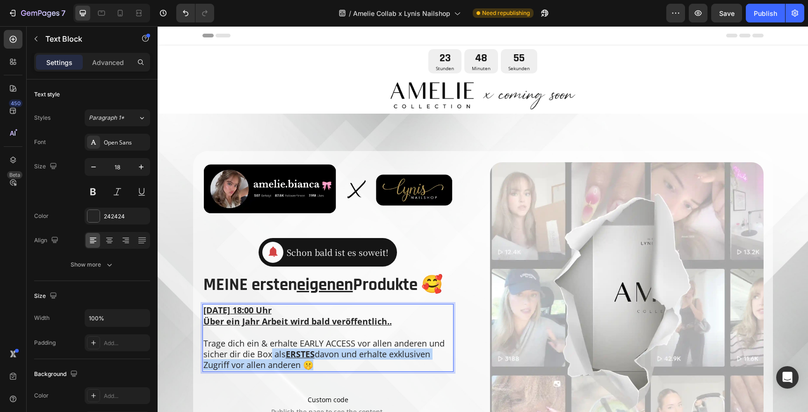
click at [304, 366] on p "Trage dich ein & erhalte EARLY ACCESS vor allen anderen und sicher dir die Box …" at bounding box center [327, 354] width 249 height 33
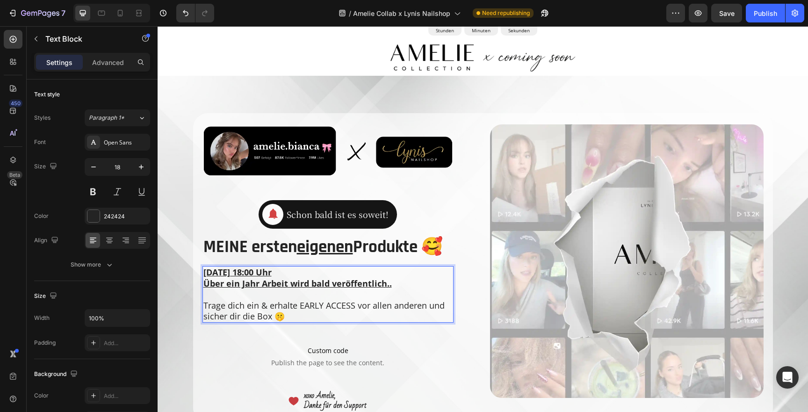
scroll to position [39, 0]
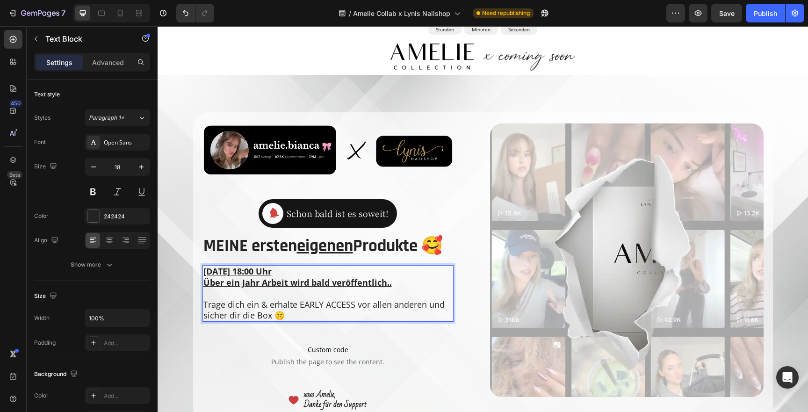
click at [301, 304] on p "Trage dich ein & erhalte EARLY ACCESS vor allen anderen und sicher dir die Box 🤫" at bounding box center [327, 310] width 249 height 22
click at [355, 304] on p "Trage dich ein & erhalte EARLY ACCESS vor allen anderen und sicher dir die Box 🤫" at bounding box center [327, 310] width 249 height 22
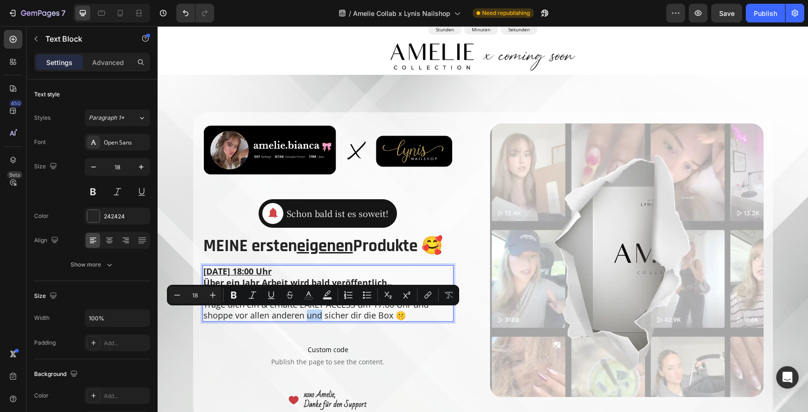
drag, startPoint x: 306, startPoint y: 316, endPoint x: 320, endPoint y: 317, distance: 14.1
click at [320, 317] on p "Trage dich ein & erhalte EARLY ACCESS um 17:00 Uhr und shoppe vor allen anderen…" at bounding box center [327, 310] width 249 height 22
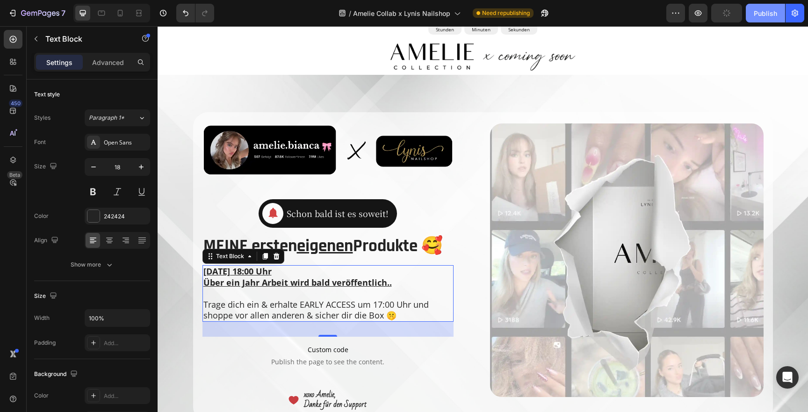
click at [764, 8] on div "Publish" at bounding box center [765, 13] width 23 height 10
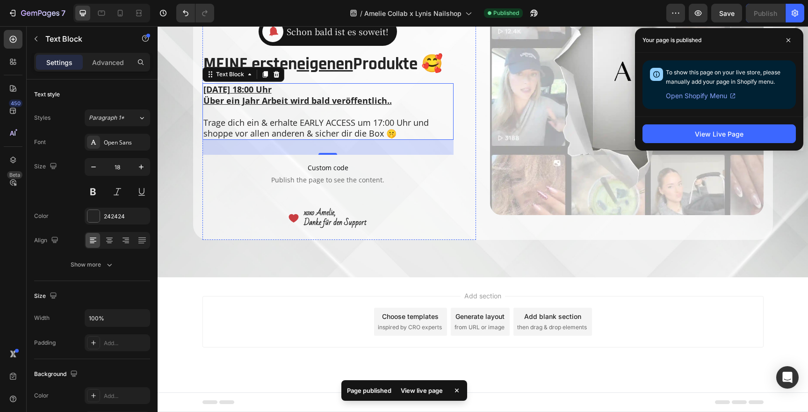
scroll to position [0, 0]
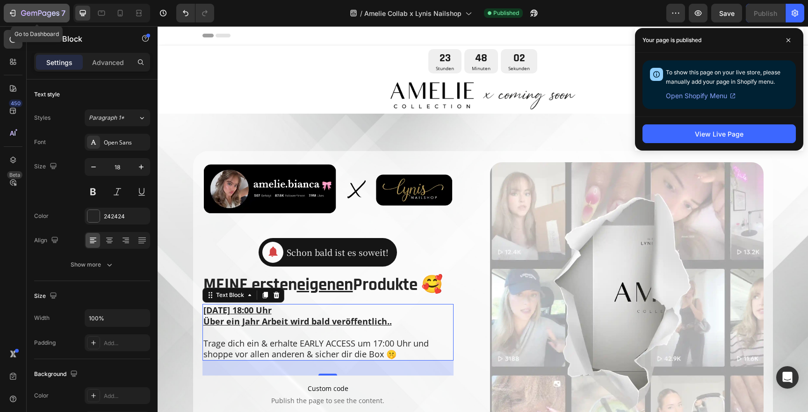
click at [31, 14] on icon "button" at bounding box center [34, 14] width 6 height 4
